Goal: Information Seeking & Learning: Learn about a topic

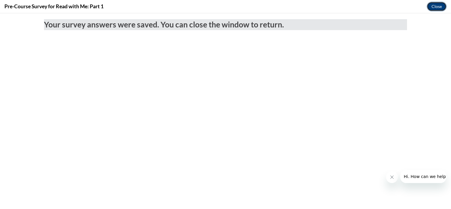
click at [435, 7] on button "Close" at bounding box center [437, 6] width 20 height 9
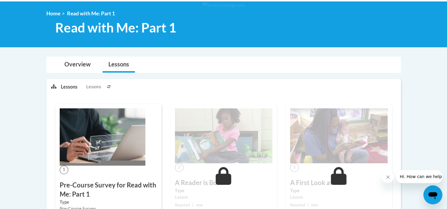
scroll to position [30, 0]
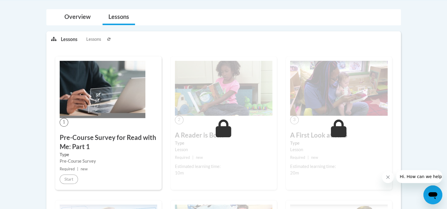
scroll to position [192, 0]
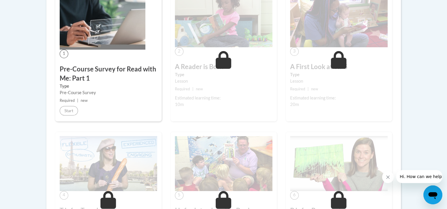
click at [119, 59] on div "1 Pre-Course Survey for Read with Me: Part 1 Type Pre-Course Survey Required | …" at bounding box center [108, 55] width 106 height 134
click at [116, 38] on img at bounding box center [103, 20] width 86 height 57
click at [207, 46] on img at bounding box center [224, 19] width 98 height 55
drag, startPoint x: 218, startPoint y: 50, endPoint x: 219, endPoint y: 63, distance: 12.7
click at [218, 50] on div "2 A Reader is Born Type Lesson Required | new Estimated learning time: 10m Star…" at bounding box center [223, 55] width 106 height 134
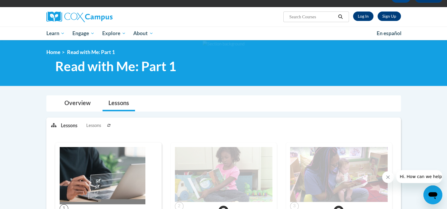
scroll to position [0, 0]
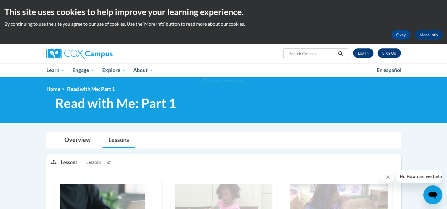
click at [321, 53] on input "Search..." at bounding box center [312, 53] width 47 height 7
type input "read to me"
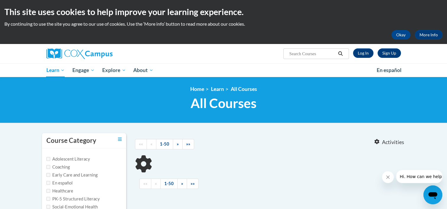
type input "read to me"
click at [395, 37] on button "Okay" at bounding box center [401, 34] width 19 height 9
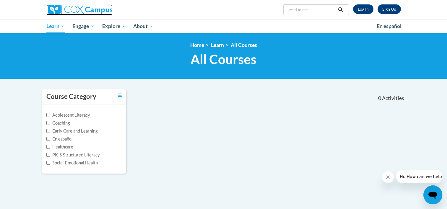
click at [70, 12] on img at bounding box center [79, 9] width 66 height 11
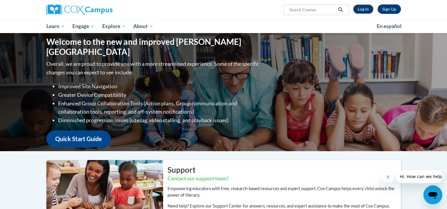
click at [362, 8] on link "Log In" at bounding box center [363, 8] width 20 height 9
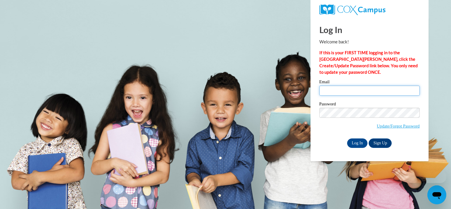
type input "[EMAIL_ADDRESS][DOMAIN_NAME]"
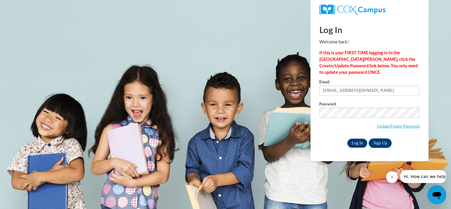
click at [362, 142] on input "Log In" at bounding box center [357, 143] width 21 height 9
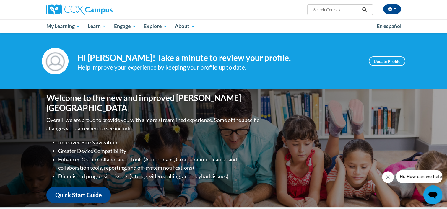
click at [328, 14] on span "Search Search..." at bounding box center [339, 9] width 65 height 11
click at [331, 7] on input "Search..." at bounding box center [336, 9] width 47 height 7
type input "read to me"
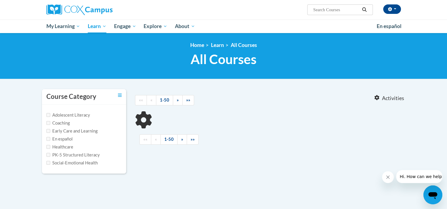
type input "read to me"
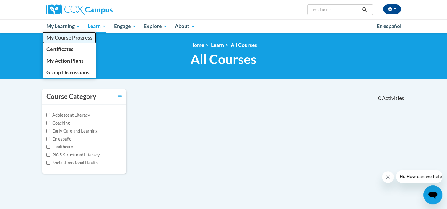
click at [69, 41] on link "My Course Progress" at bounding box center [70, 38] width 54 height 12
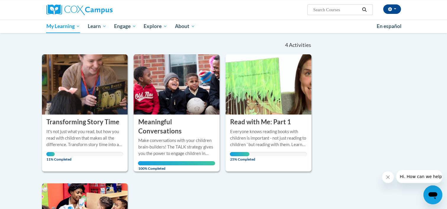
scroll to position [118, 0]
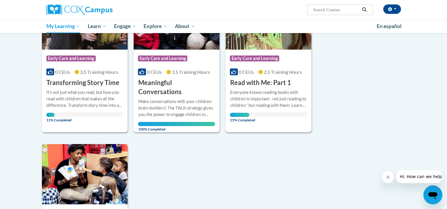
click at [292, 91] on div "Everyone knows reading books with children is important - not just reading to c…" at bounding box center [268, 99] width 77 height 20
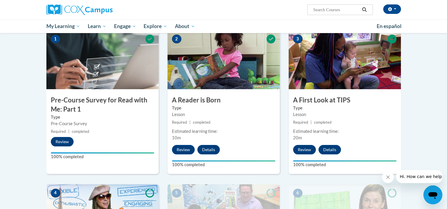
scroll to position [89, 0]
